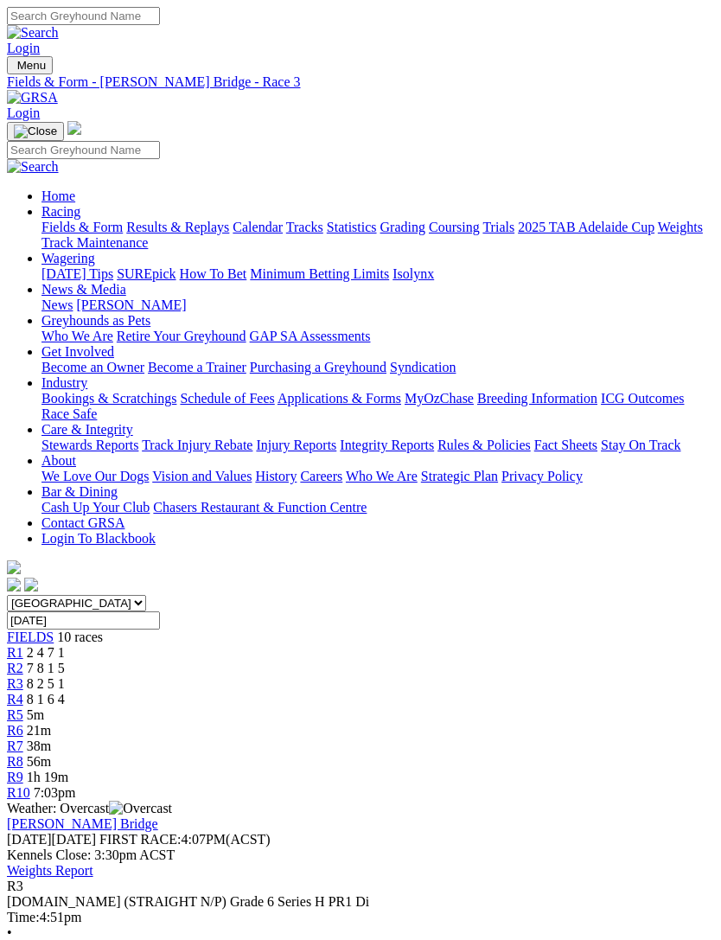
click at [160, 661] on div "R2 7 8 1 5" at bounding box center [360, 669] width 707 height 16
click at [14, 69] on img "Toggle navigation" at bounding box center [14, 69] width 0 height 0
click at [133, 437] on link "Care & Integrity" at bounding box center [88, 429] width 92 height 15
click at [340, 452] on link "Integrity Reports" at bounding box center [387, 445] width 94 height 15
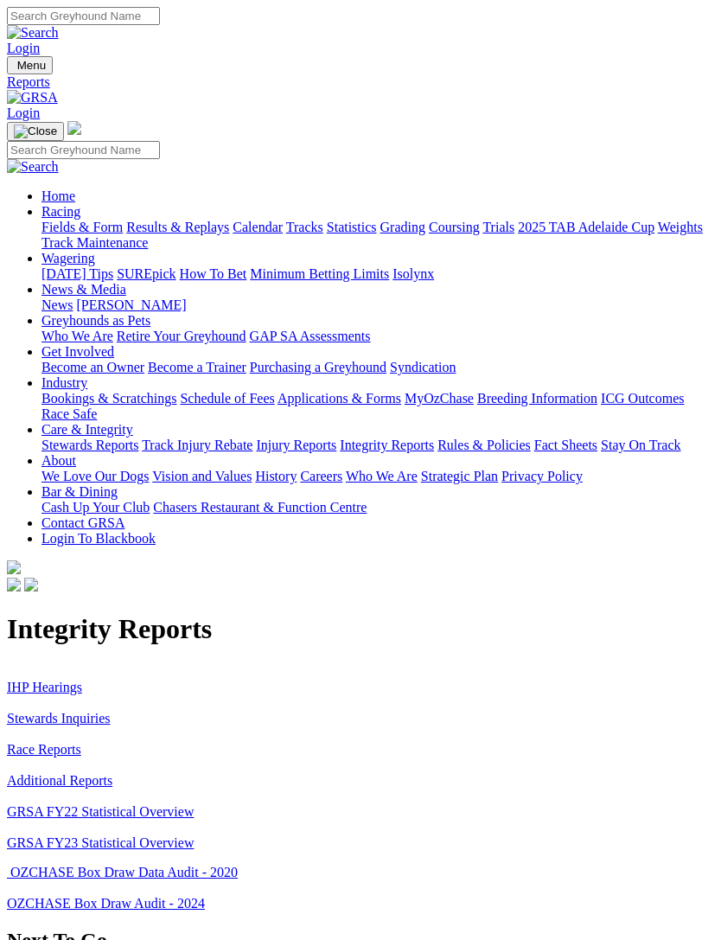
click at [86, 711] on link "Stewards Inquiries" at bounding box center [59, 718] width 104 height 15
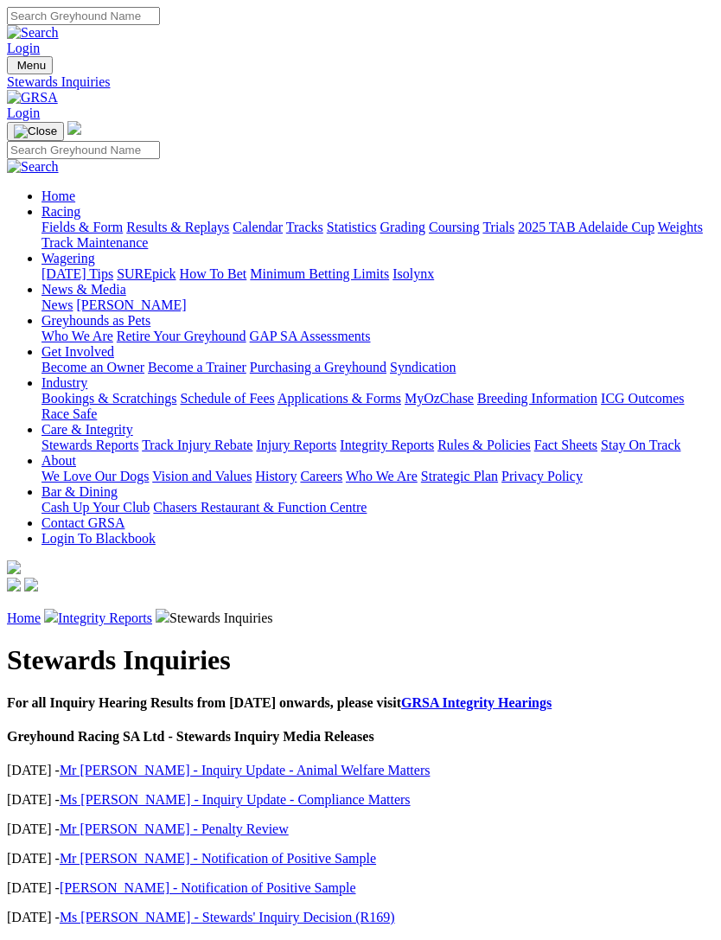
click at [263, 880] on link "[PERSON_NAME] - Notification of Positive Sample" at bounding box center [208, 887] width 297 height 15
